Goal: Task Accomplishment & Management: Complete application form

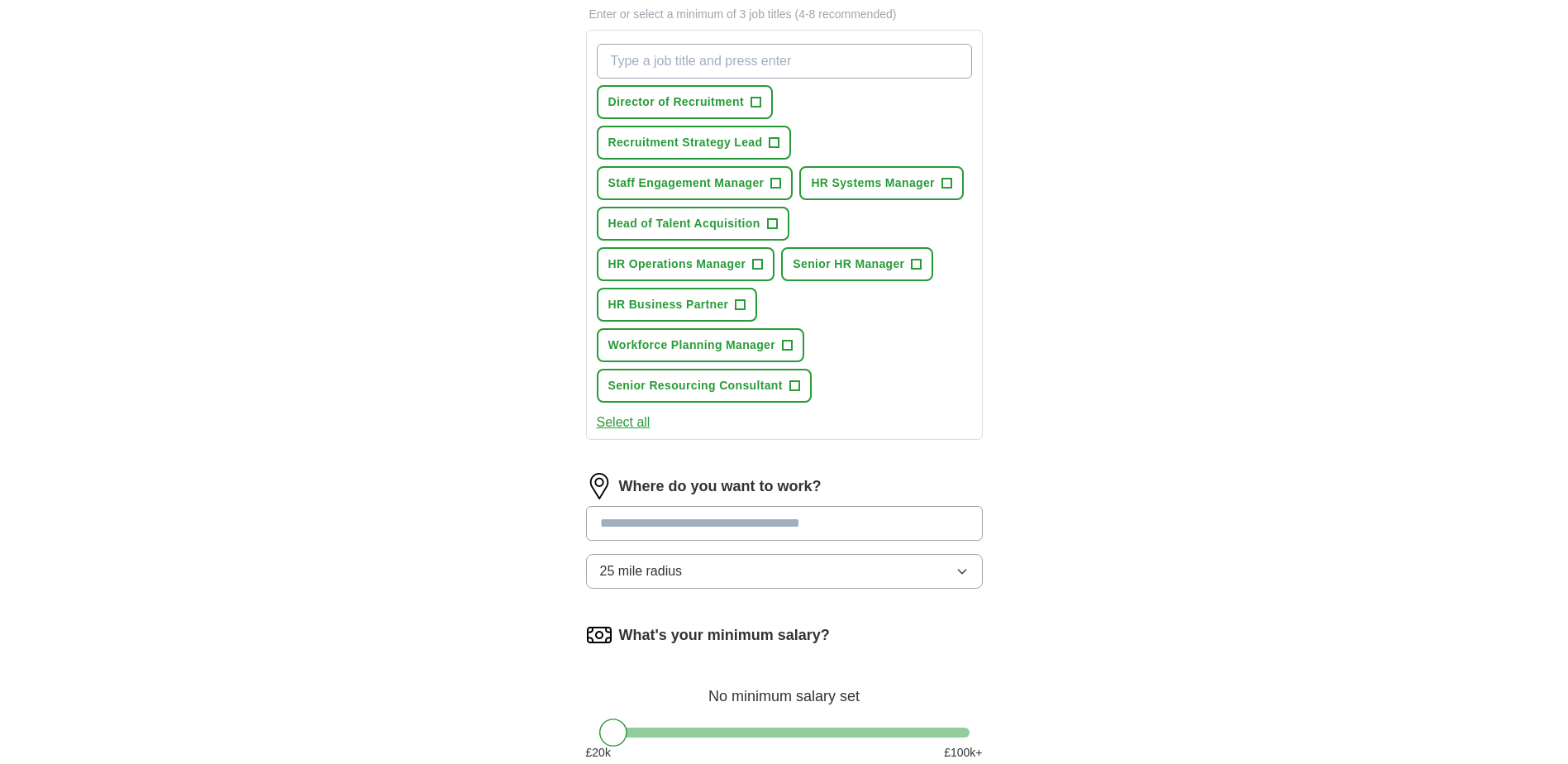
scroll to position [496, 0]
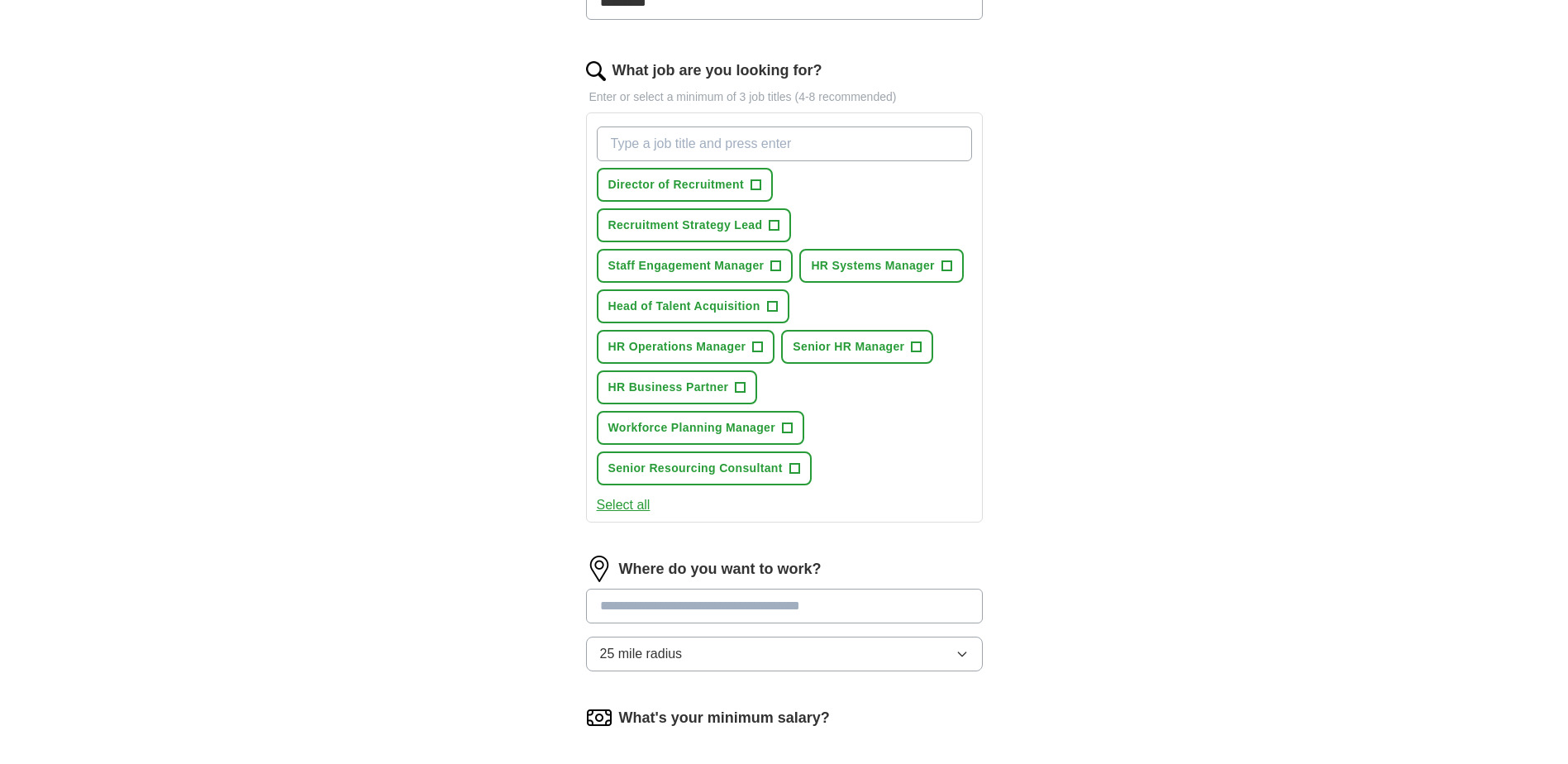
click at [819, 138] on input "What job are you looking for?" at bounding box center [784, 144] width 376 height 35
type input "c"
type input "doctor"
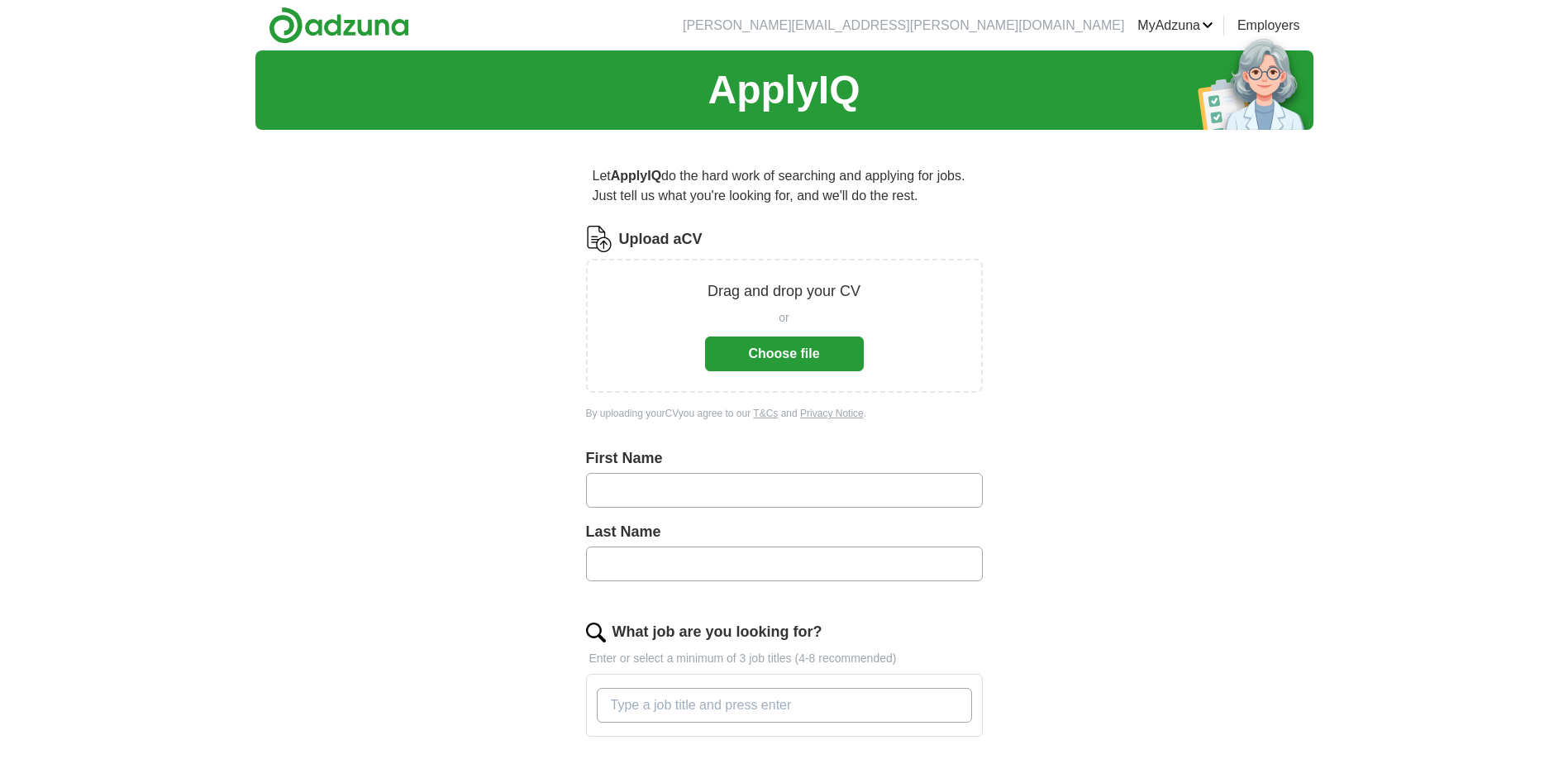
click at [788, 356] on button "Choose file" at bounding box center [784, 354] width 159 height 35
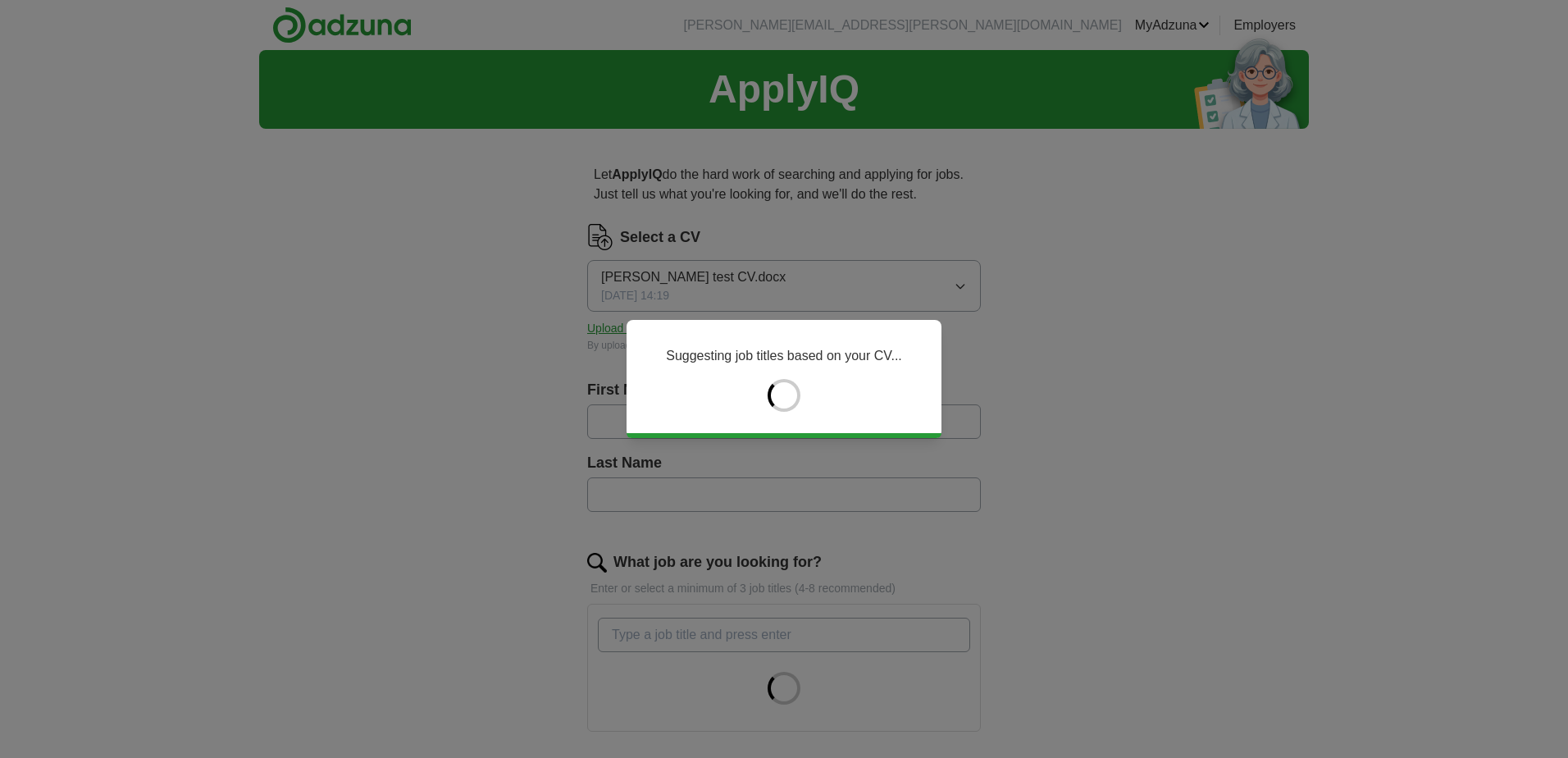
type input "*******"
type input "*********"
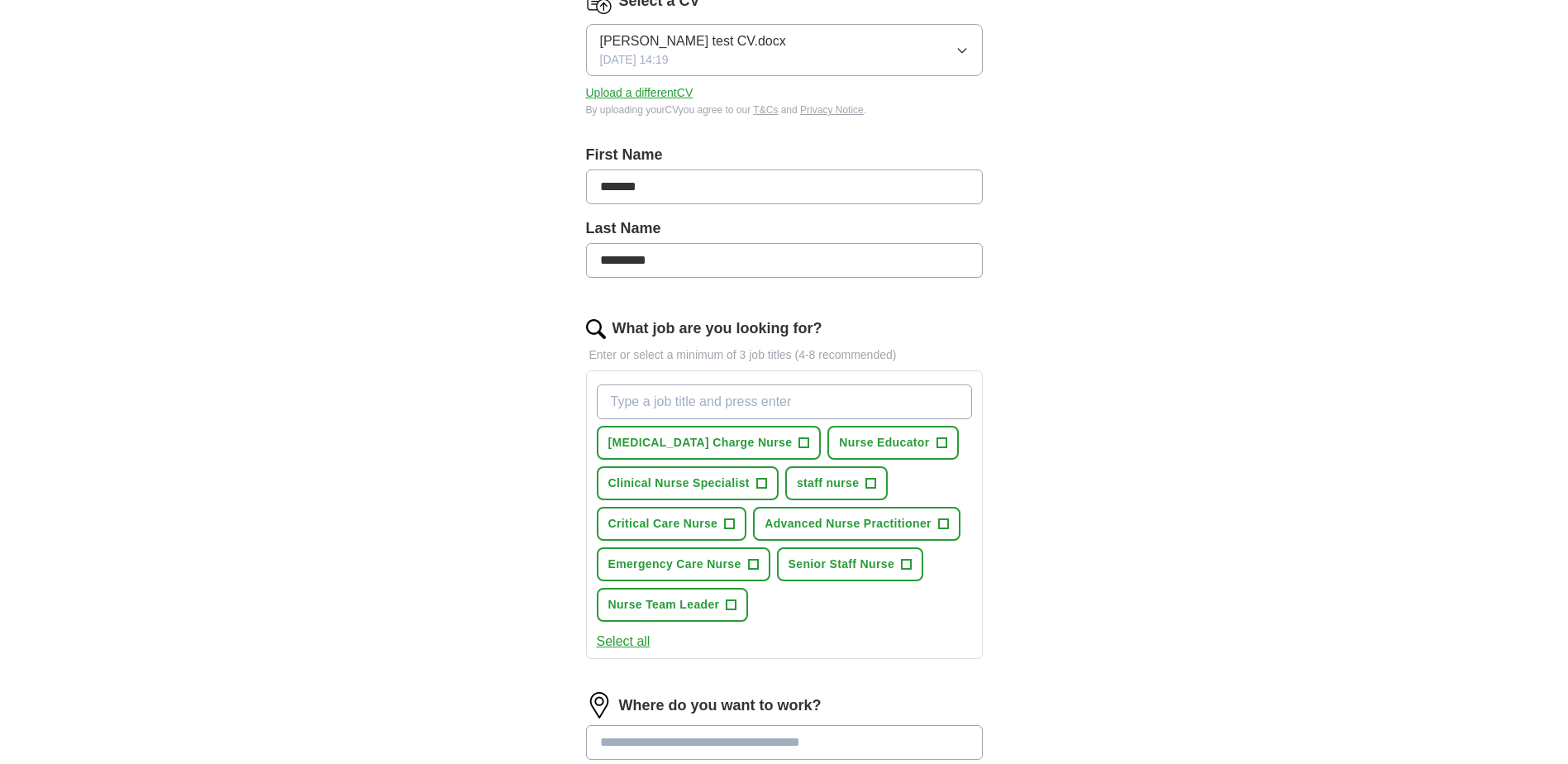
scroll to position [248, 0]
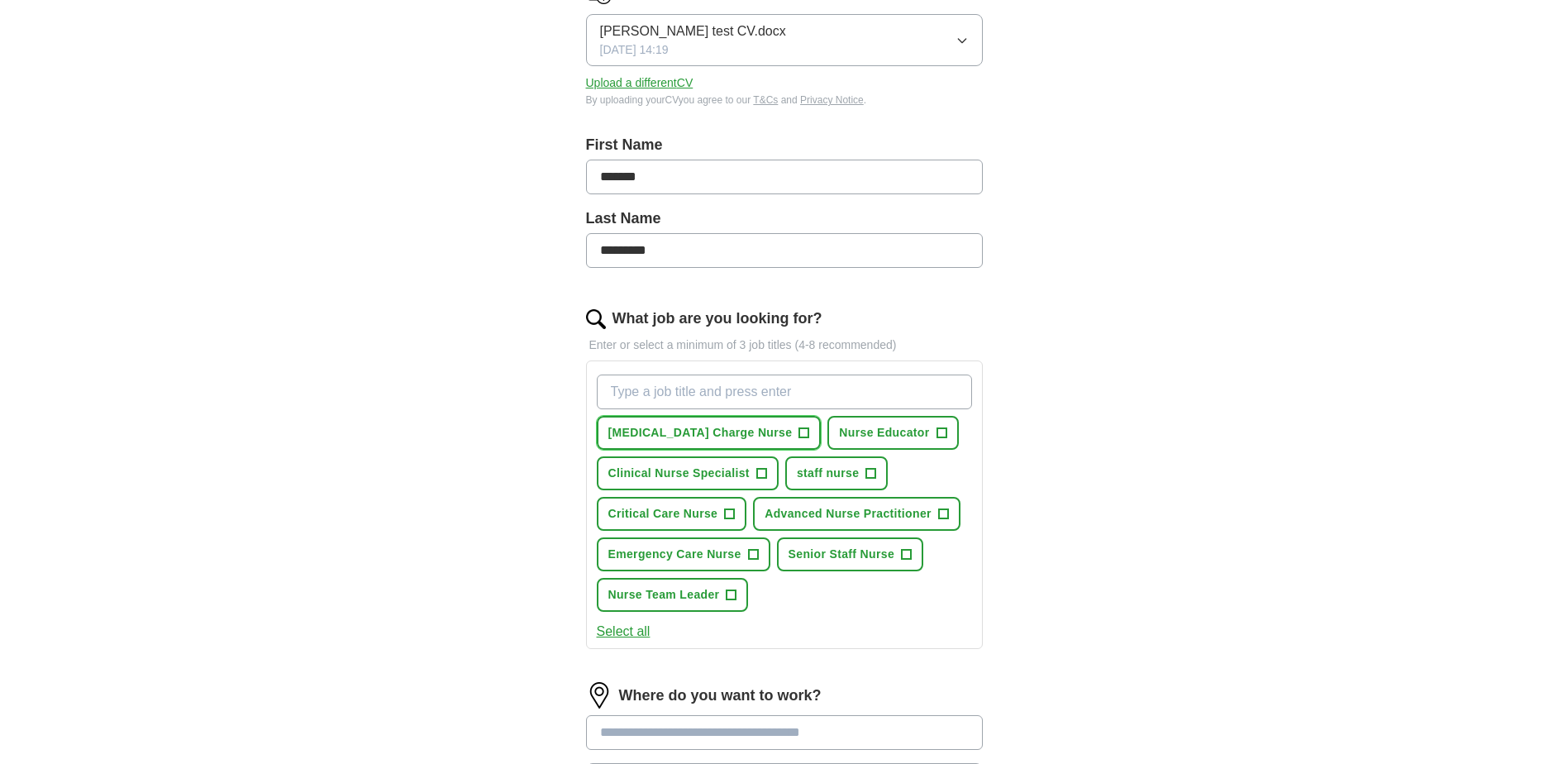
click at [800, 428] on span "+" at bounding box center [804, 433] width 10 height 13
click at [872, 478] on span "+" at bounding box center [871, 473] width 10 height 13
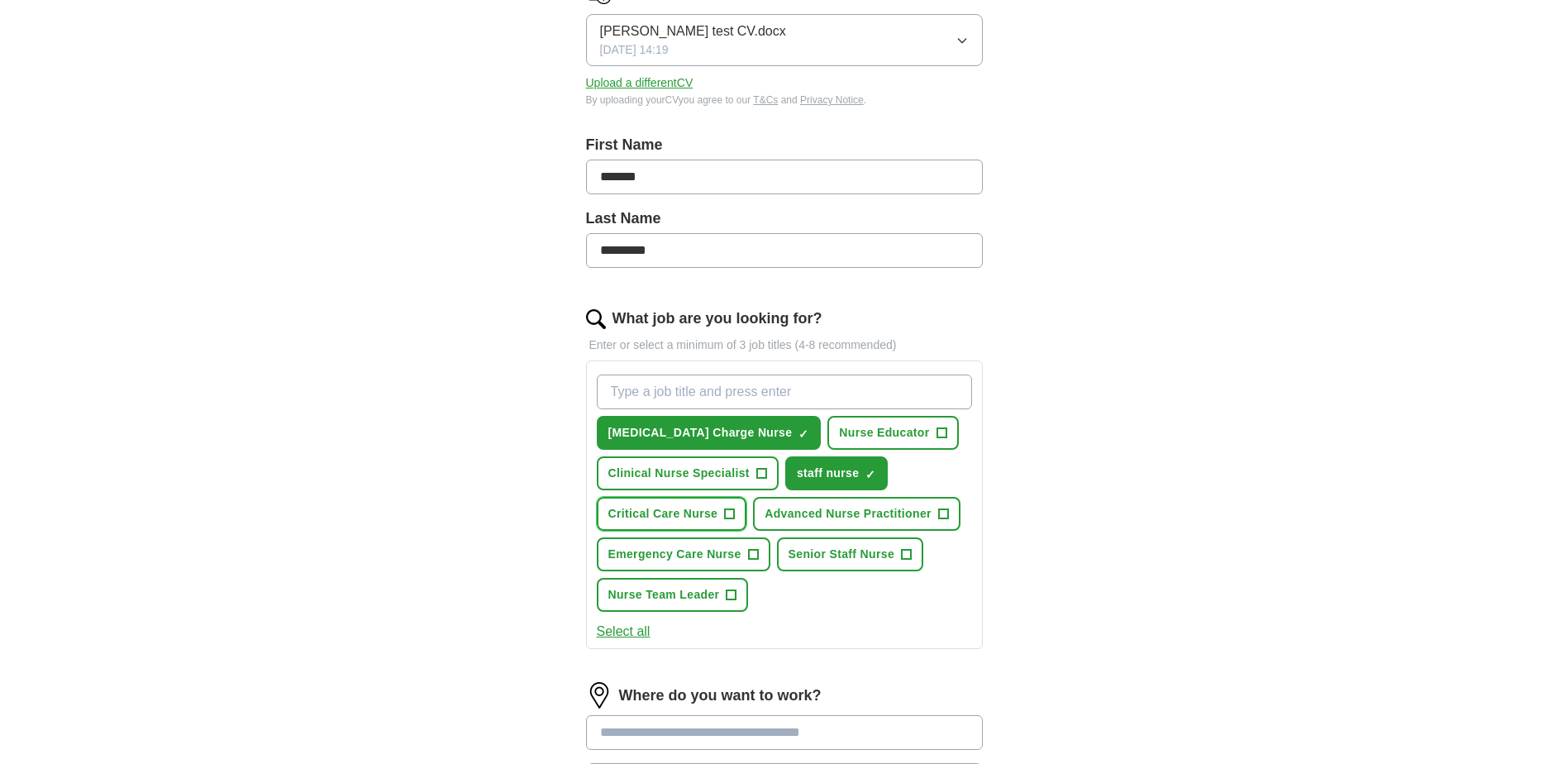
click at [729, 520] on span "+" at bounding box center [730, 514] width 10 height 13
click at [752, 556] on span "+" at bounding box center [752, 555] width 10 height 13
click at [734, 385] on input "What job are you looking for?" at bounding box center [784, 393] width 376 height 35
click at [713, 402] on input "What job are you looking for?" at bounding box center [784, 393] width 376 height 35
click at [710, 392] on input "What job are you looking for?" at bounding box center [784, 393] width 376 height 35
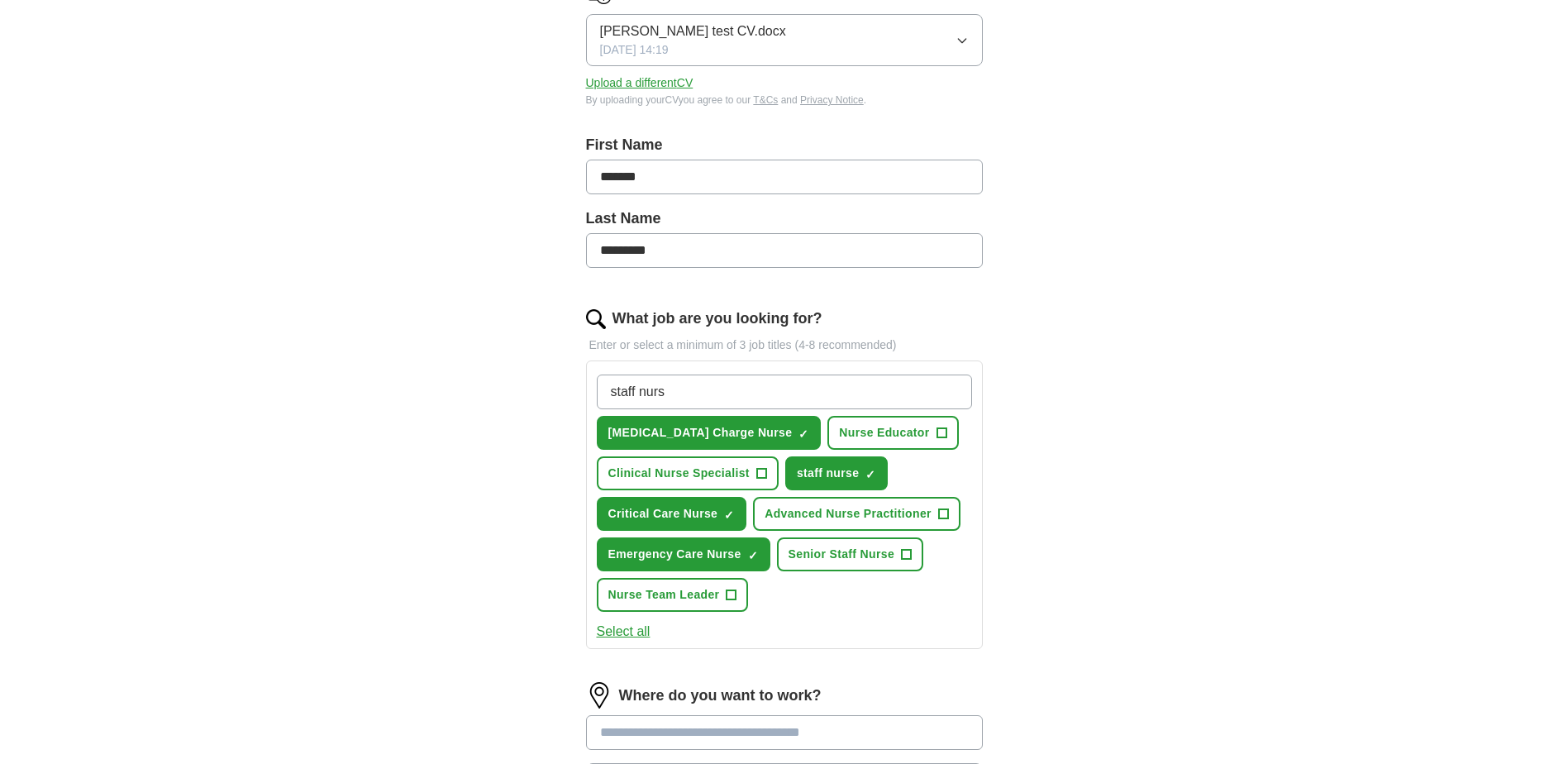
type input "staff nurse"
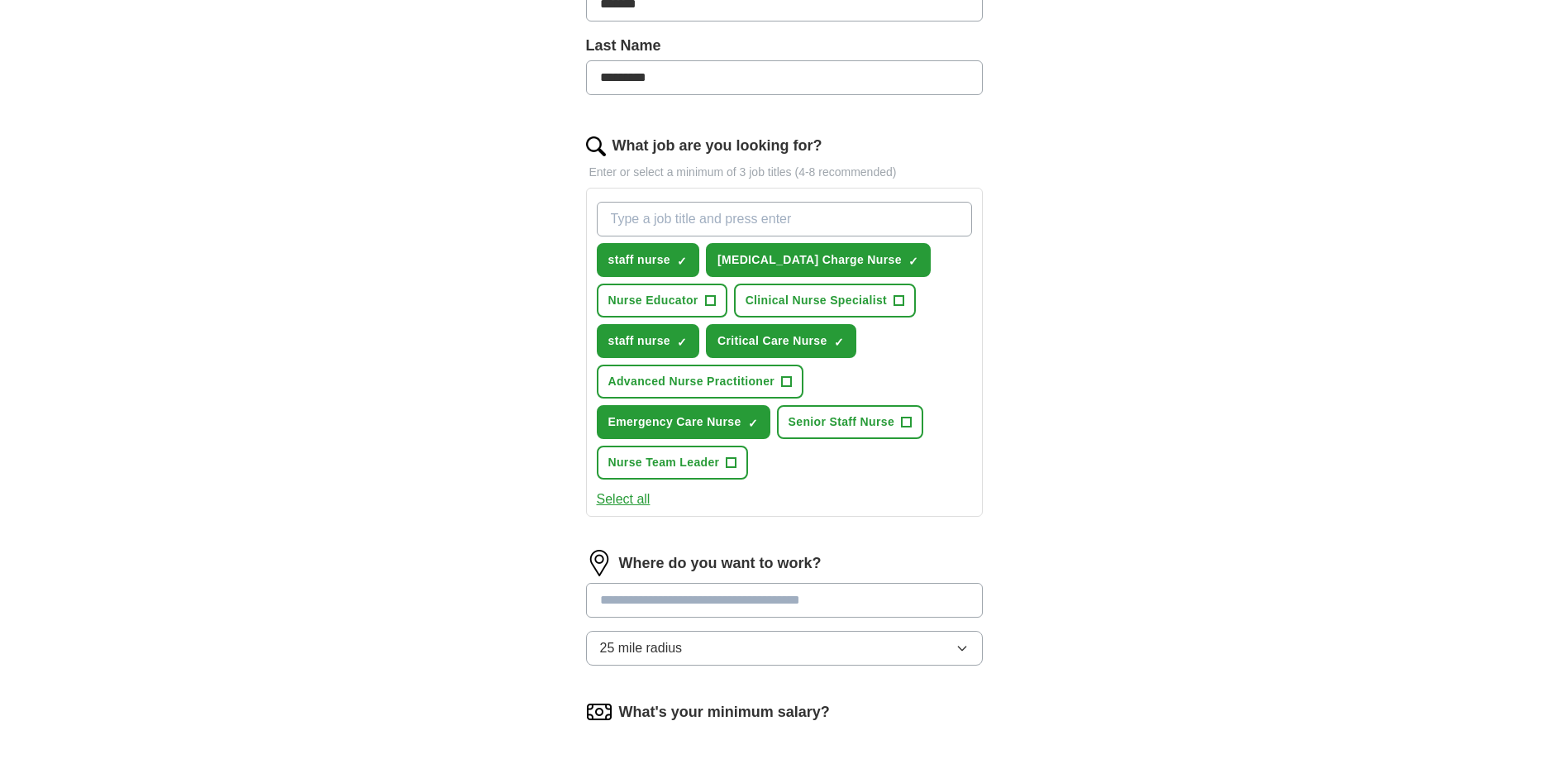
scroll to position [579, 0]
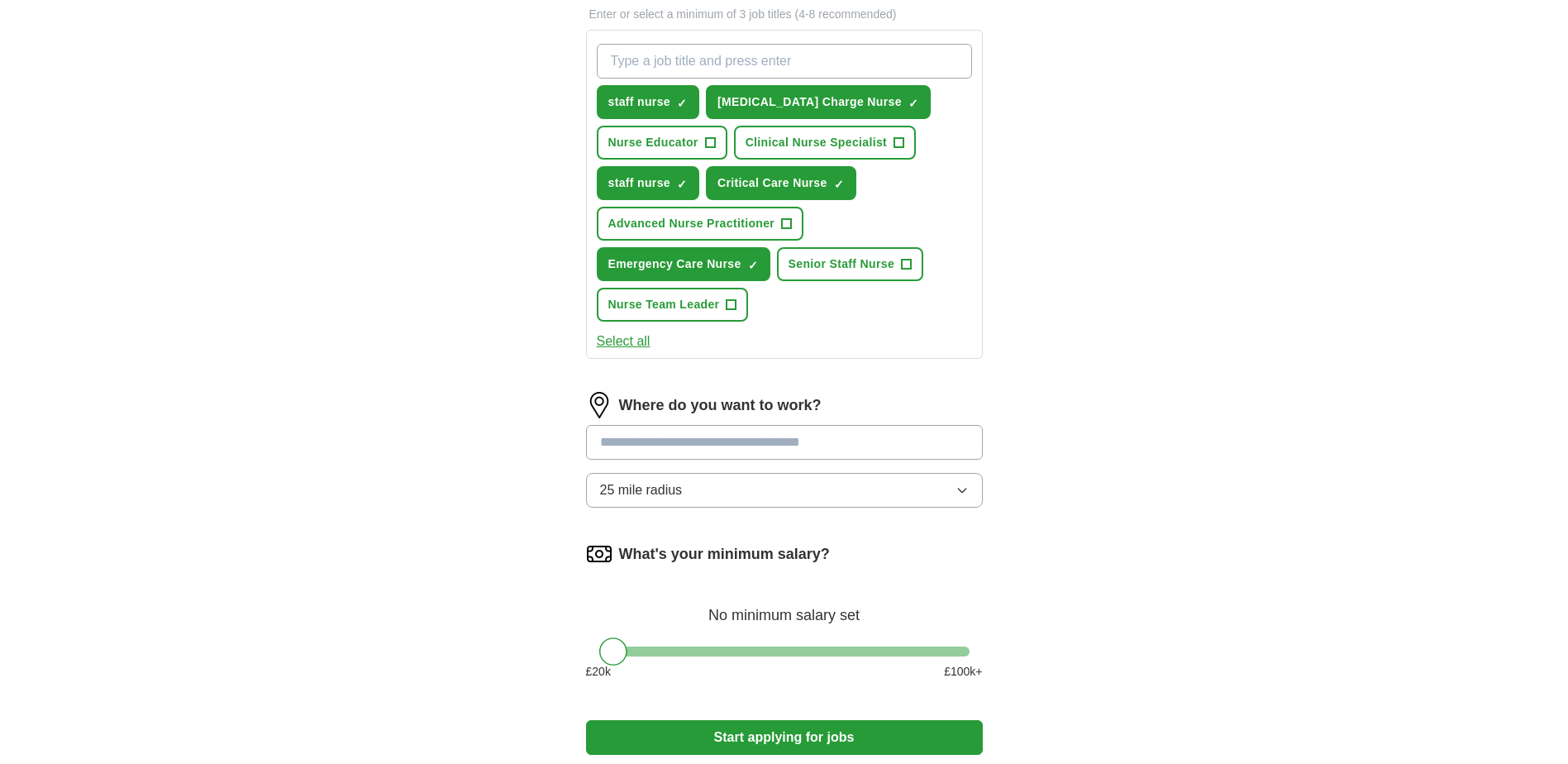
click at [708, 447] on input at bounding box center [784, 442] width 397 height 35
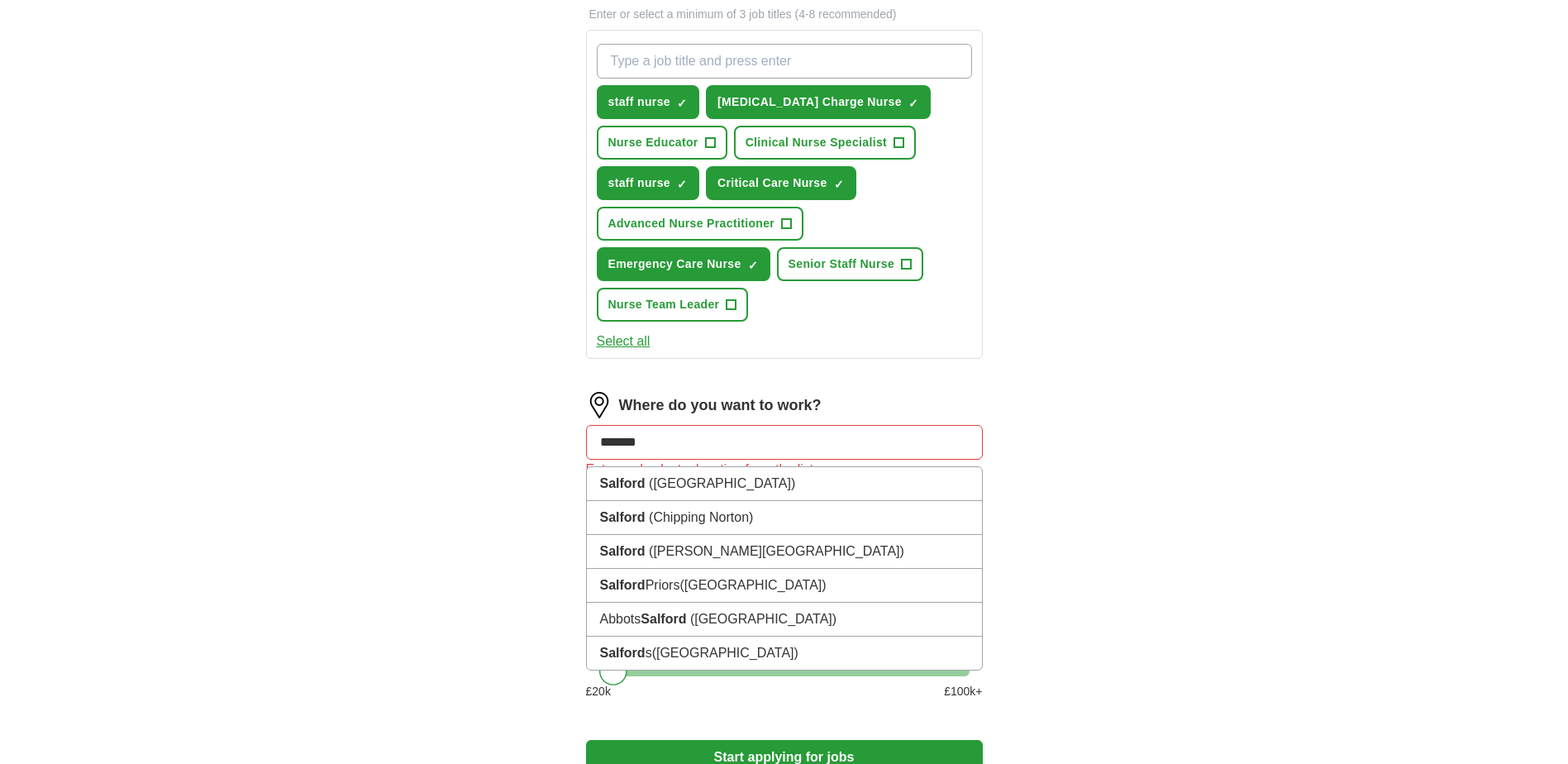
drag, startPoint x: 667, startPoint y: 435, endPoint x: 374, endPoint y: 420, distance: 293.4
click at [374, 420] on div "ApplyIQ Let ApplyIQ do the hard work of searching and applying for jobs. Just t…" at bounding box center [785, 145] width 1058 height 1348
type input "******"
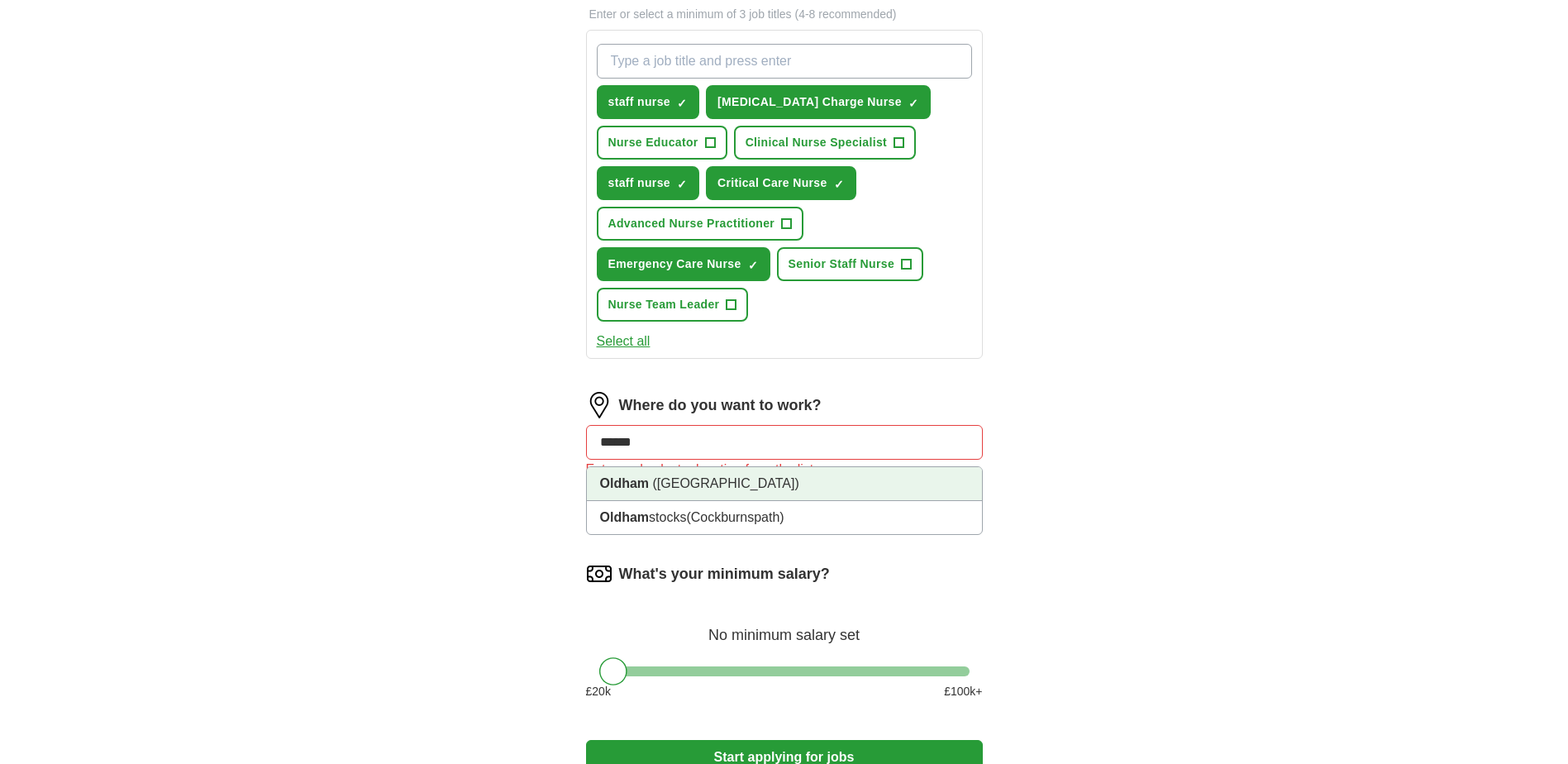
click at [653, 482] on span "(Greater Manchester)" at bounding box center [726, 484] width 146 height 14
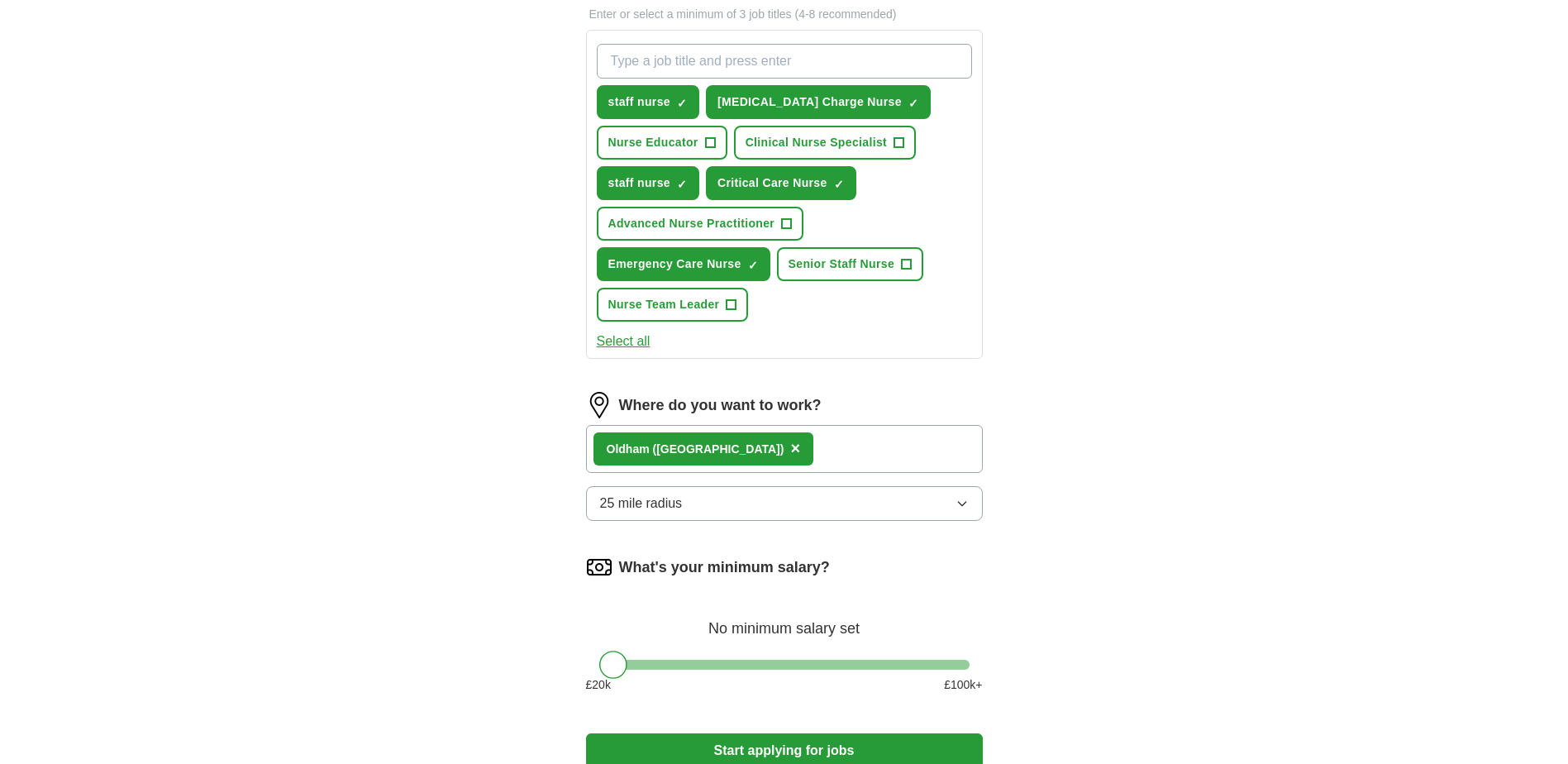
click at [1223, 591] on div "ApplyIQ Let ApplyIQ do the hard work of searching and applying for jobs. Just t…" at bounding box center [785, 142] width 1058 height 1341
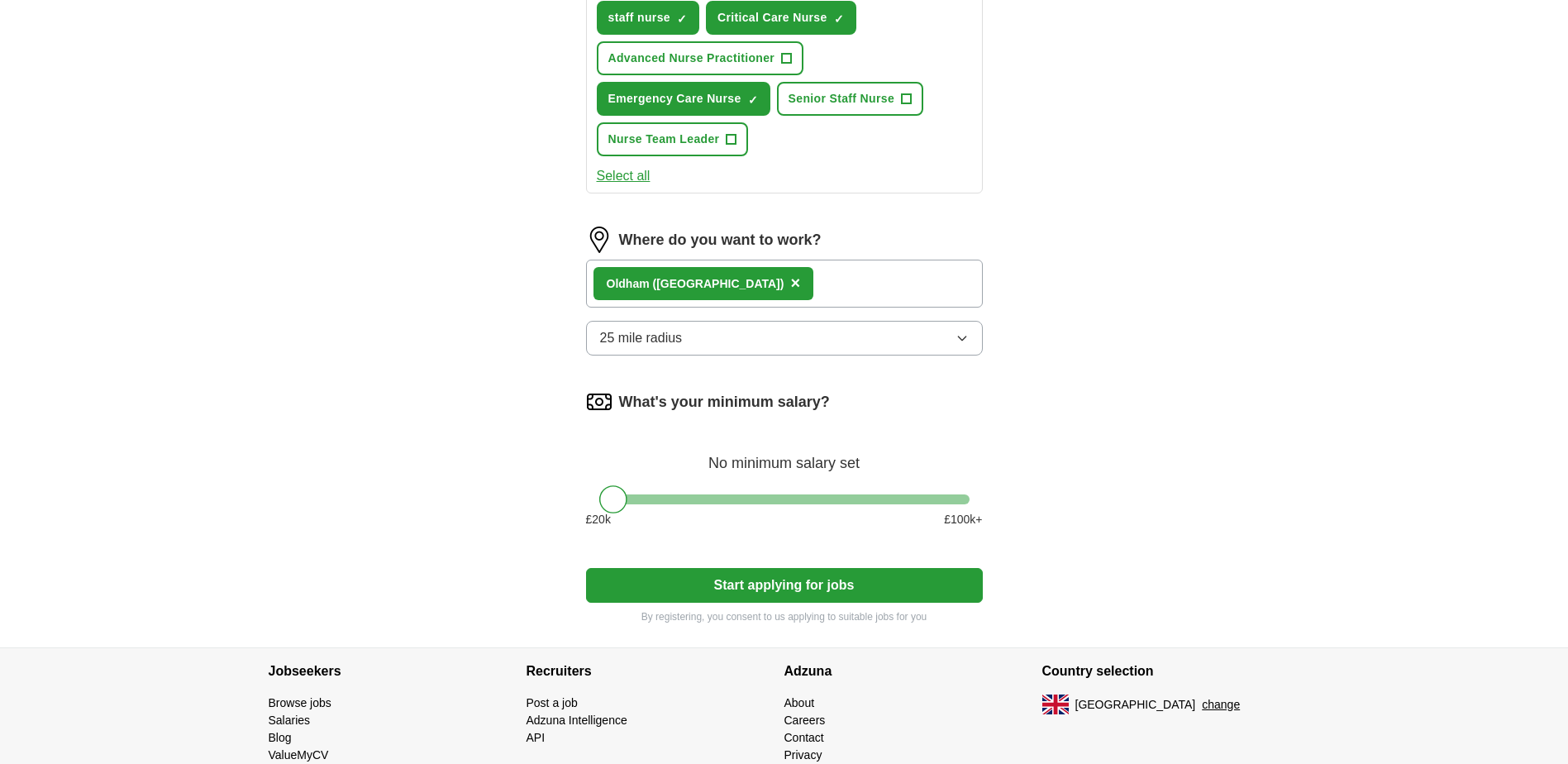
scroll to position [812, 0]
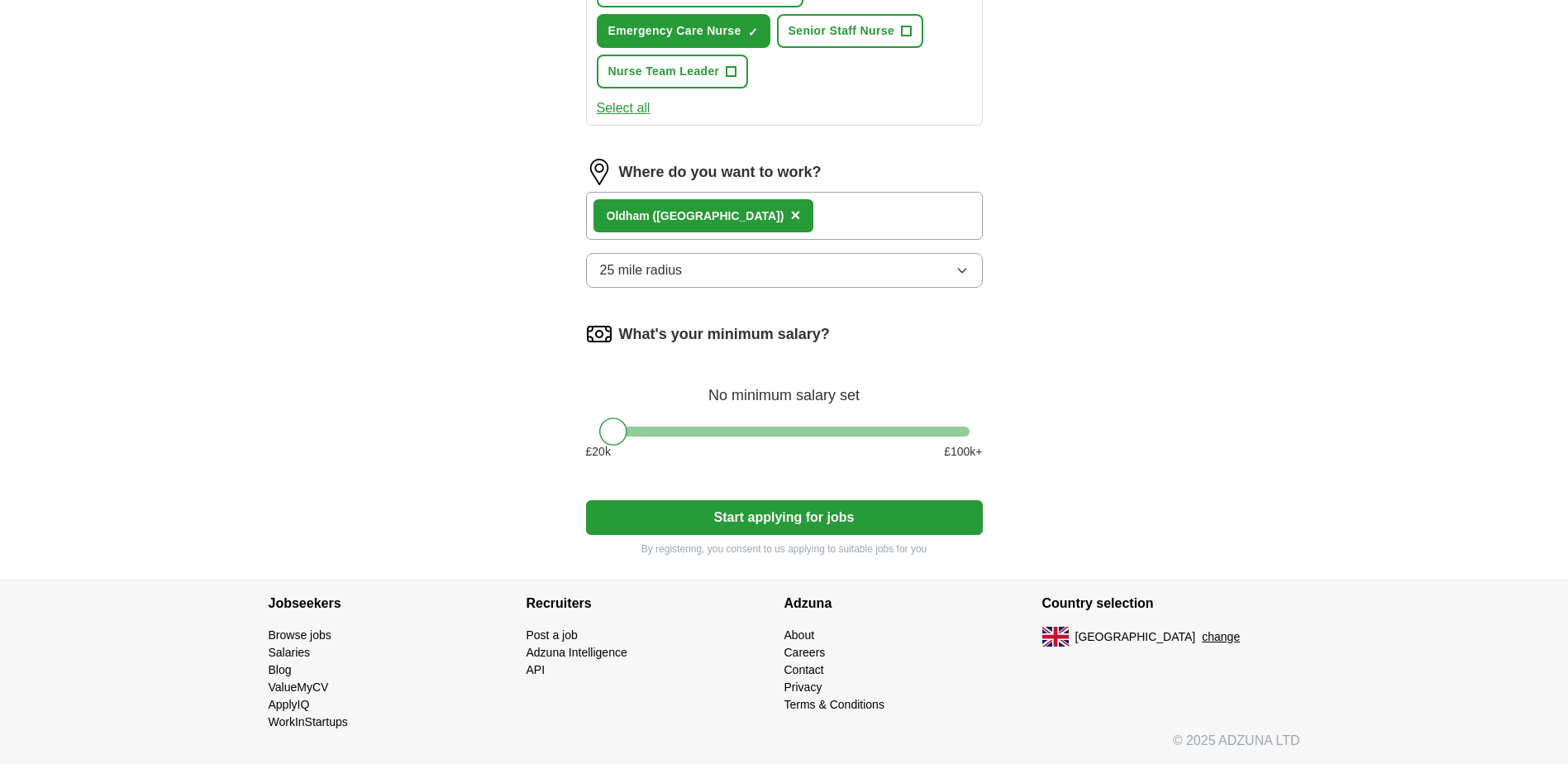
click at [795, 522] on button "Start applying for jobs" at bounding box center [784, 518] width 397 height 35
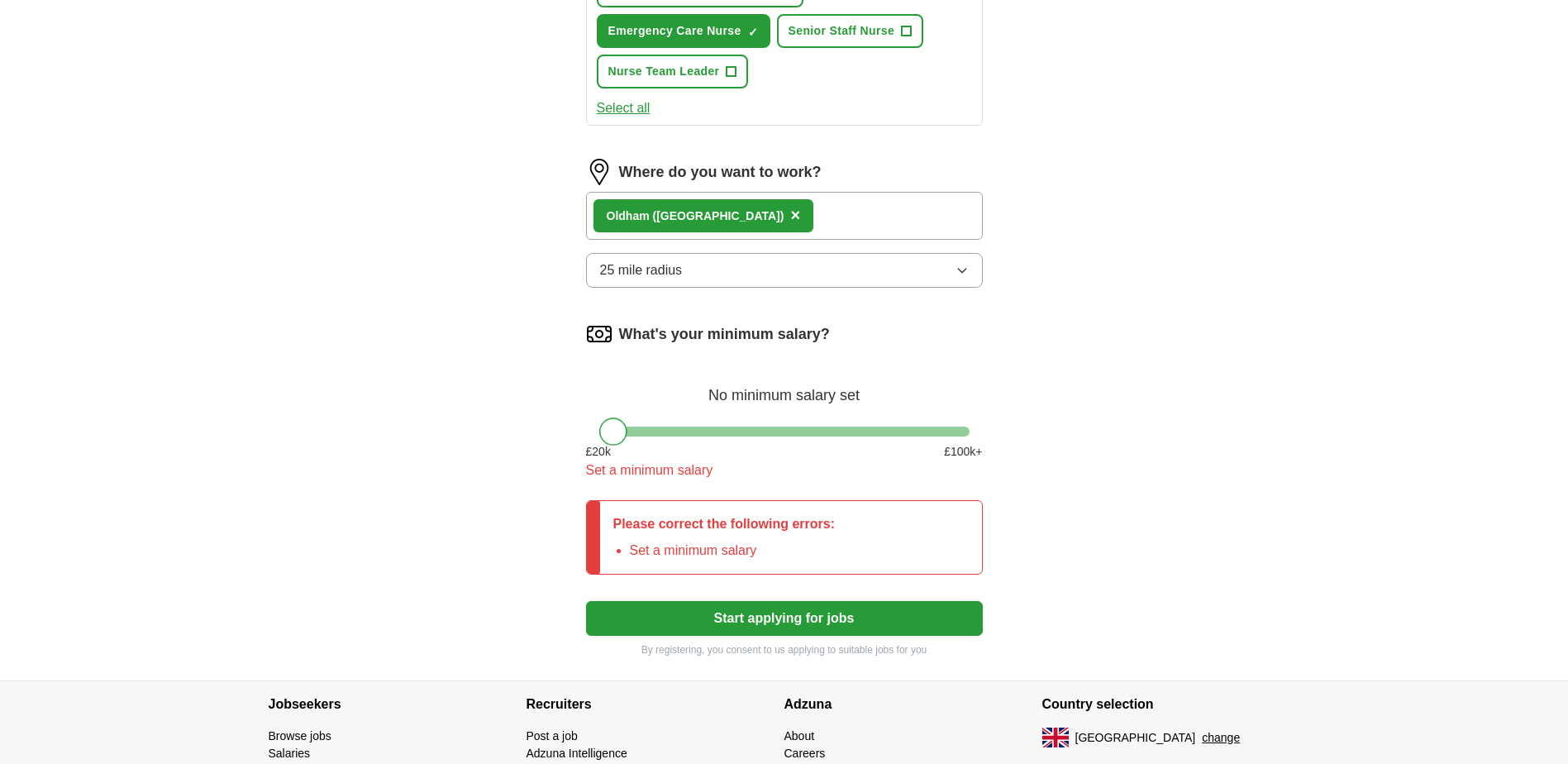
click at [608, 428] on div at bounding box center [613, 432] width 28 height 28
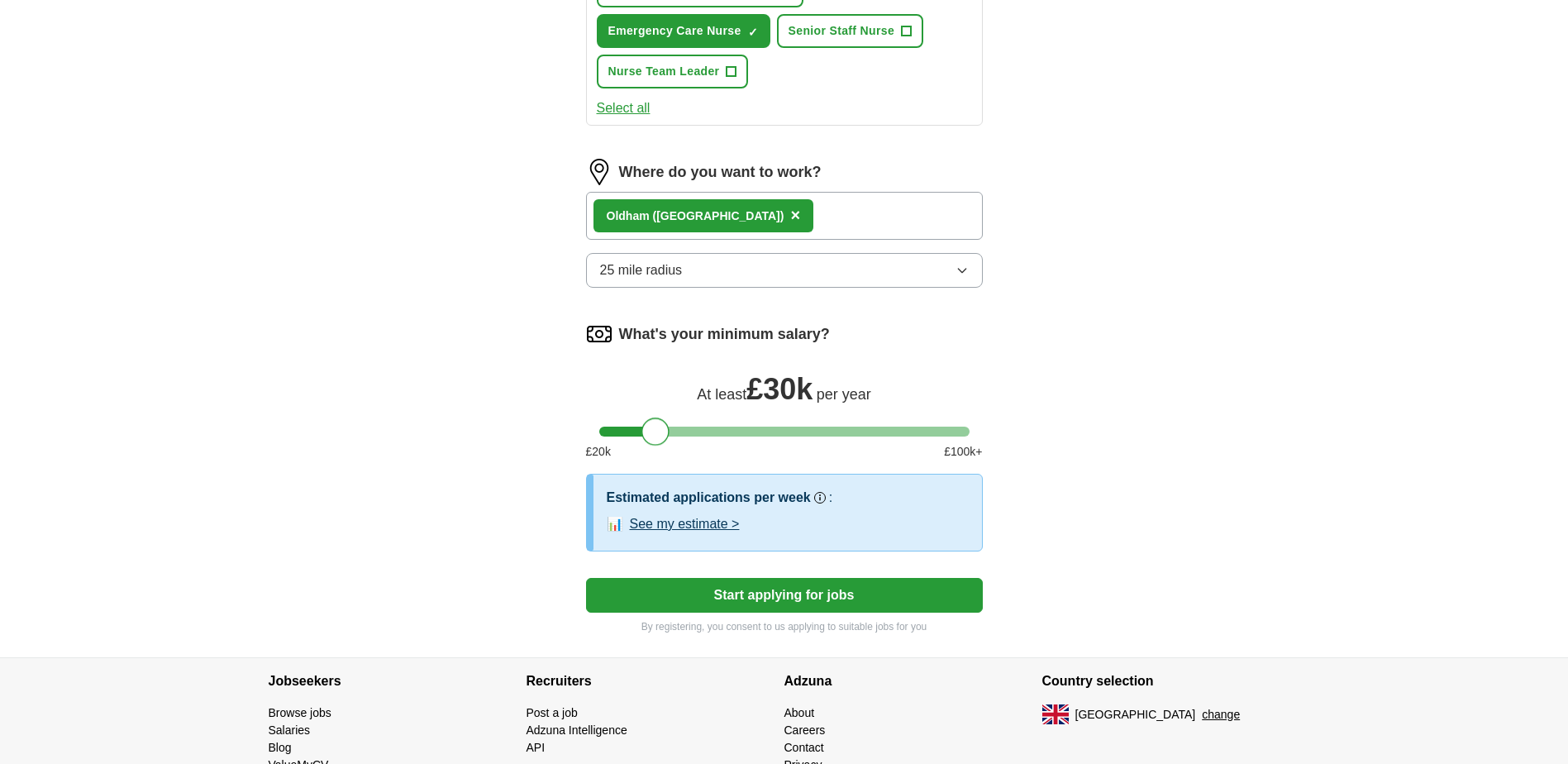
drag, startPoint x: 618, startPoint y: 426, endPoint x: 661, endPoint y: 435, distance: 43.9
click at [661, 435] on div at bounding box center [655, 432] width 28 height 28
click at [788, 594] on button "Start applying for jobs" at bounding box center [784, 596] width 397 height 35
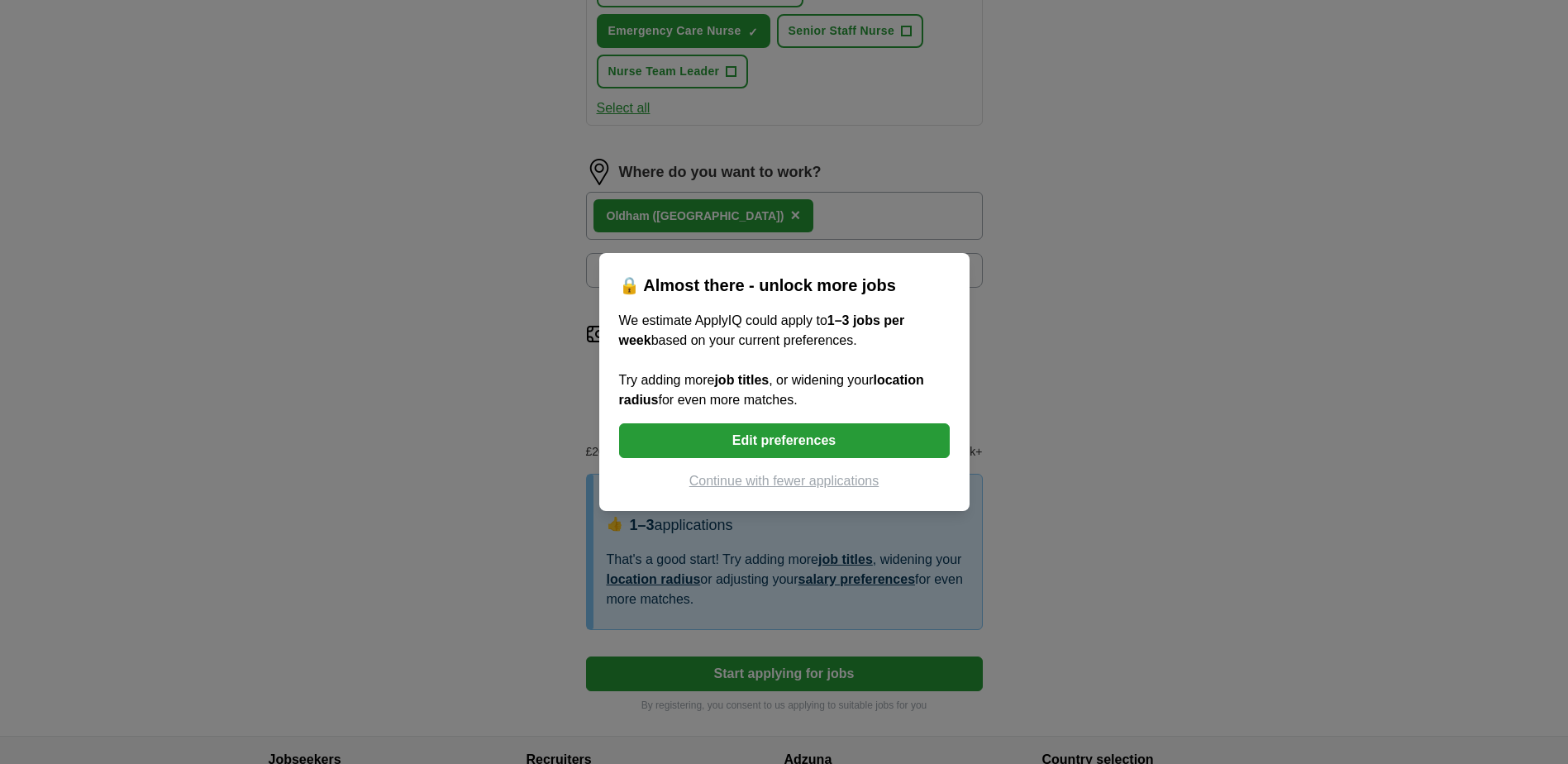
click at [794, 481] on button "Continue with fewer applications" at bounding box center [785, 481] width 331 height 20
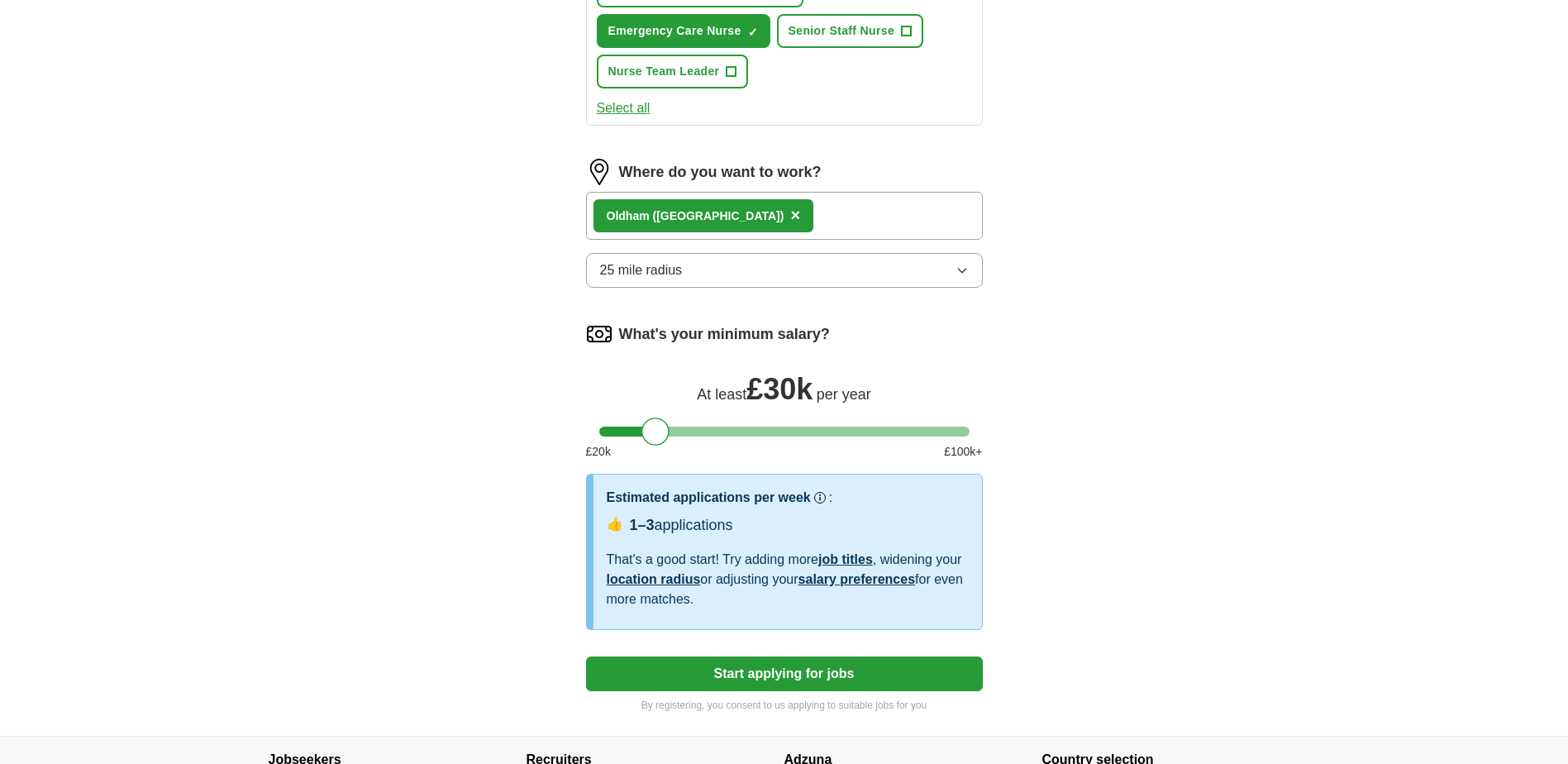
select select "**"
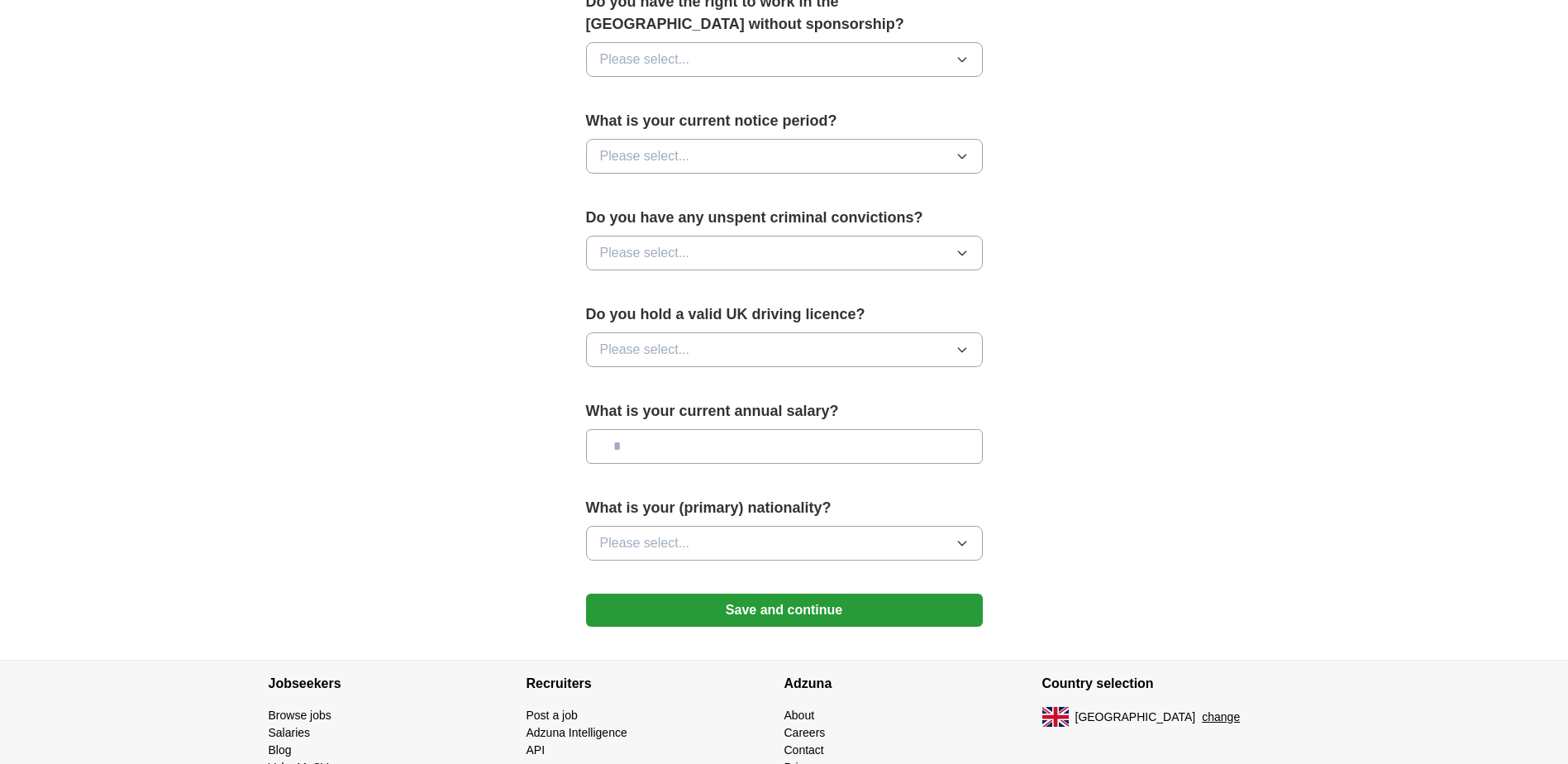
scroll to position [954, 0]
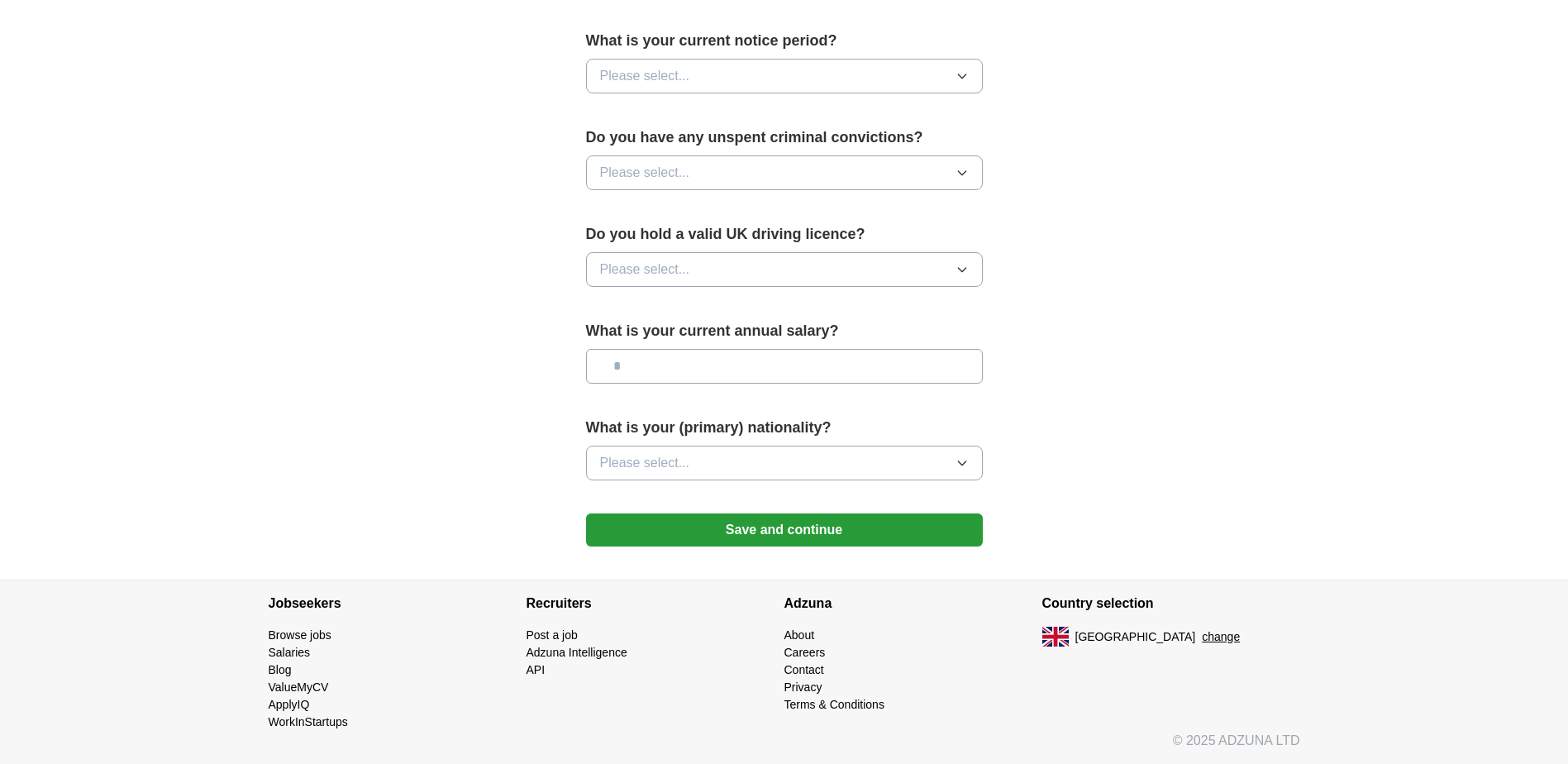
click at [815, 534] on button "Save and continue" at bounding box center [784, 530] width 397 height 33
